Goal: Information Seeking & Learning: Check status

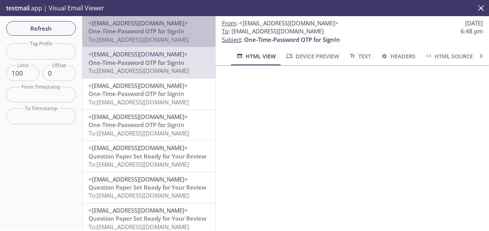
click at [155, 25] on span "<[EMAIL_ADDRESS][DOMAIN_NAME]>" at bounding box center [138, 23] width 99 height 8
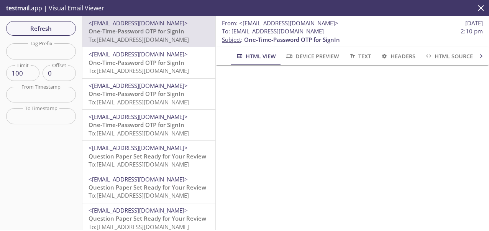
scroll to position [60, 0]
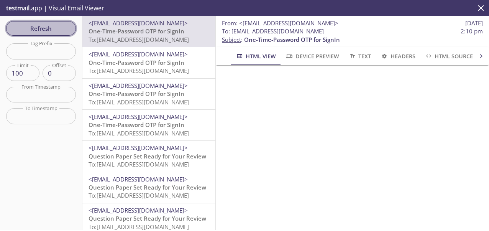
click at [43, 26] on span "Refresh" at bounding box center [40, 28] width 57 height 10
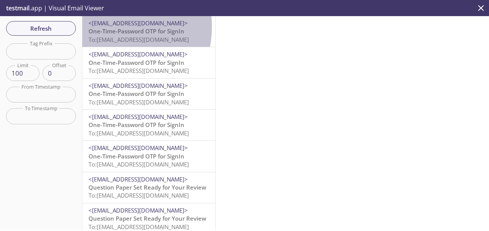
click at [106, 26] on span "<[EMAIL_ADDRESS][DOMAIN_NAME]>" at bounding box center [138, 23] width 99 height 8
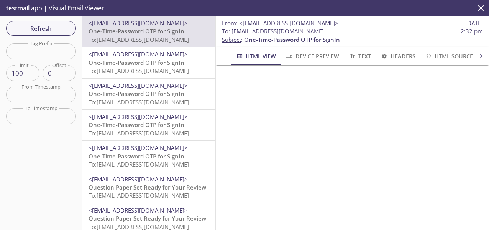
scroll to position [128, 0]
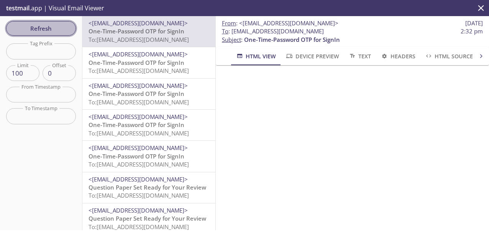
click at [32, 31] on span "Refresh" at bounding box center [40, 28] width 57 height 10
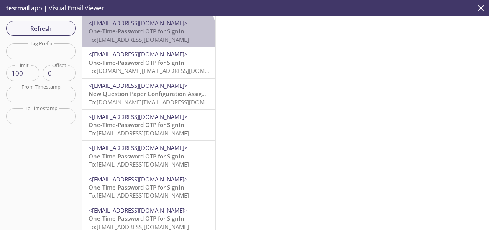
click at [148, 39] on span "To: [EMAIL_ADDRESS][DOMAIN_NAME]" at bounding box center [139, 40] width 100 height 8
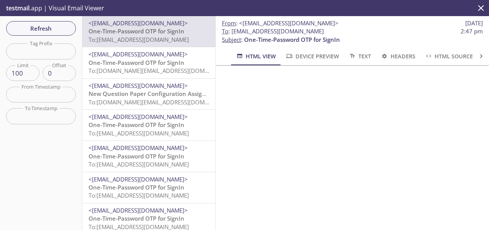
scroll to position [74, 0]
